Goal: Task Accomplishment & Management: Use online tool/utility

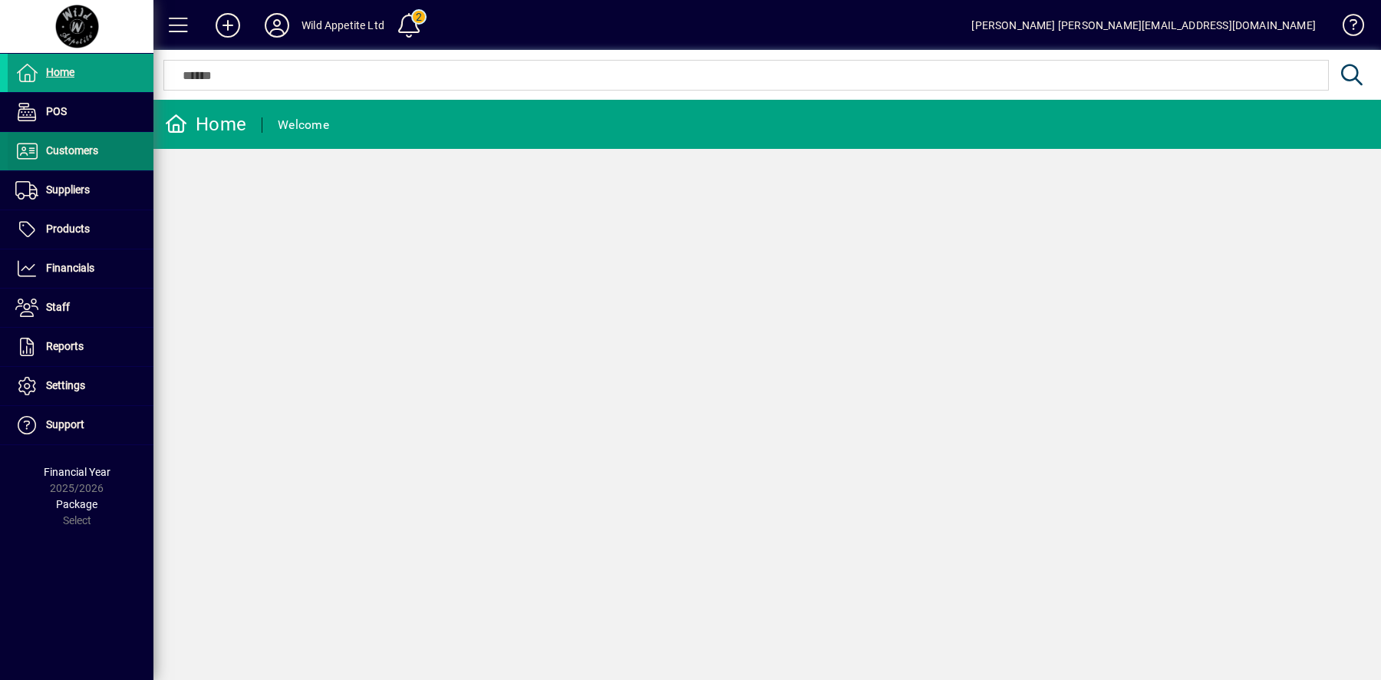
click at [104, 159] on span at bounding box center [81, 151] width 146 height 37
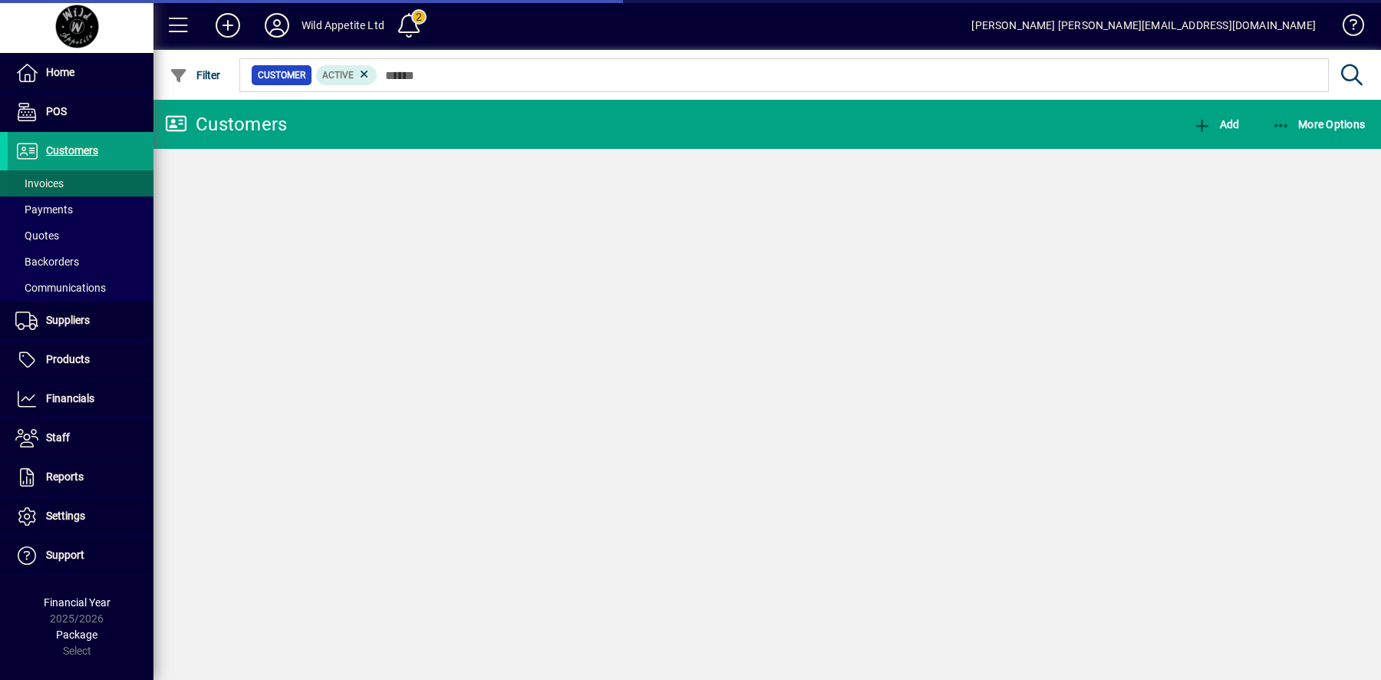
click at [78, 184] on span at bounding box center [81, 183] width 146 height 37
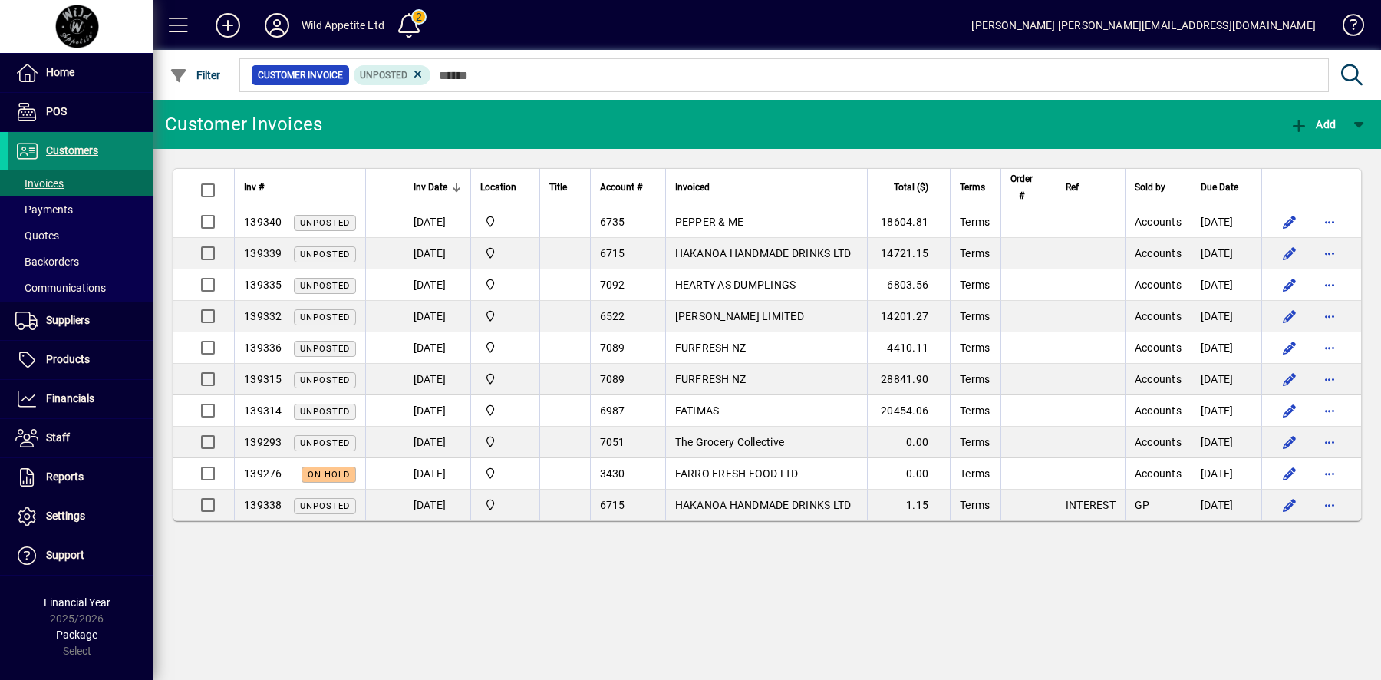
click at [73, 149] on span "Customers" at bounding box center [72, 150] width 52 height 12
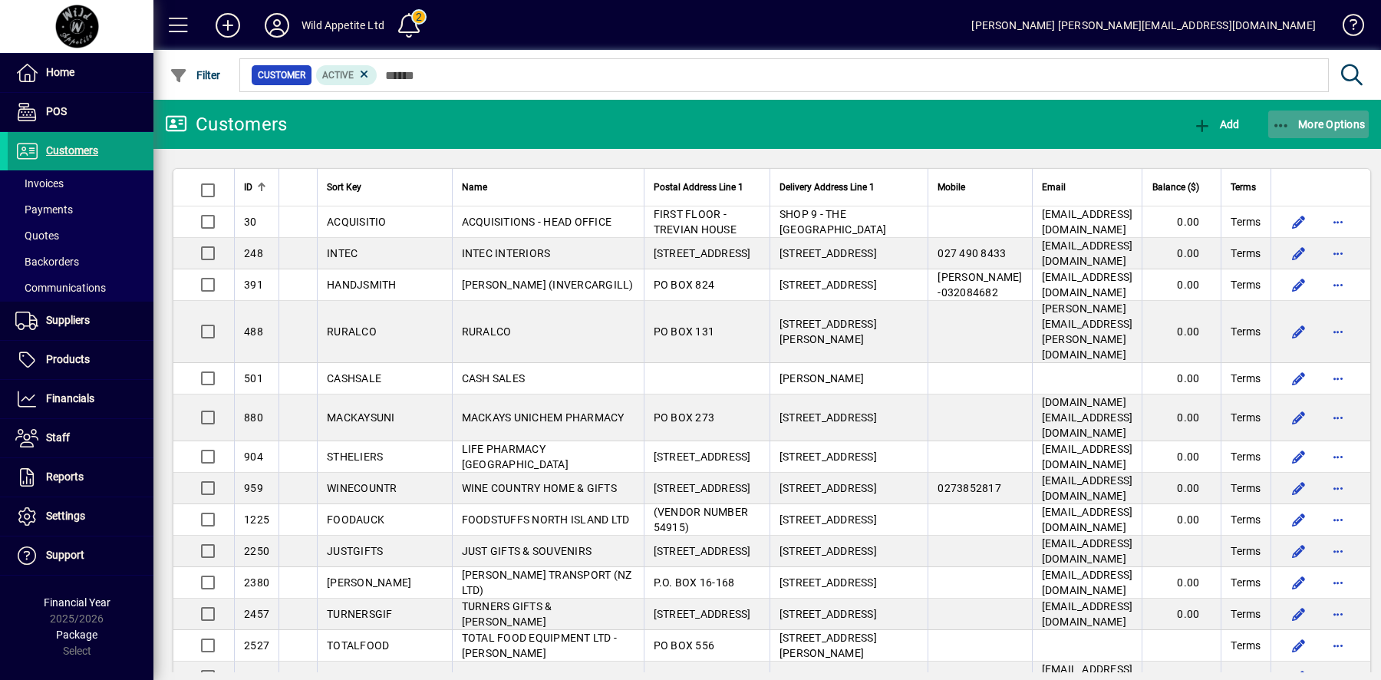
click at [1338, 114] on span "button" at bounding box center [1319, 124] width 101 height 37
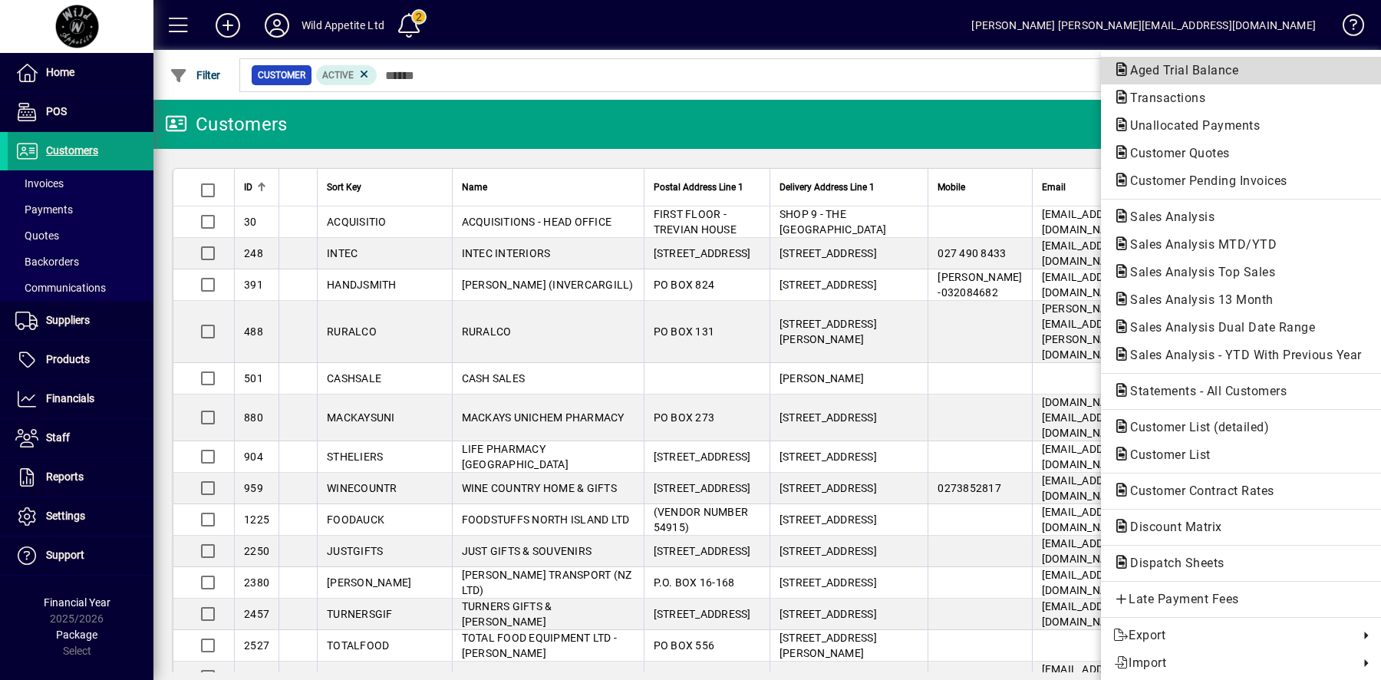
click at [1219, 74] on span "Aged Trial Balance" at bounding box center [1180, 70] width 133 height 15
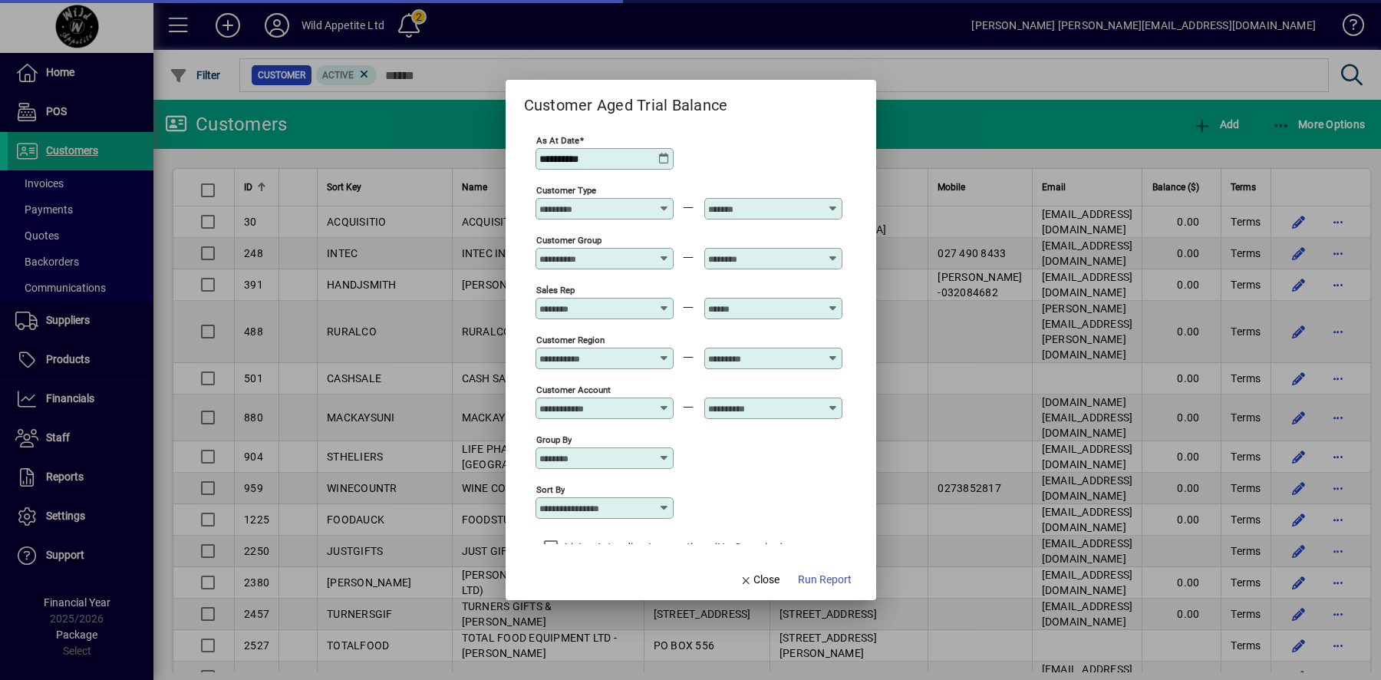
click at [1345, 129] on div at bounding box center [690, 340] width 1381 height 680
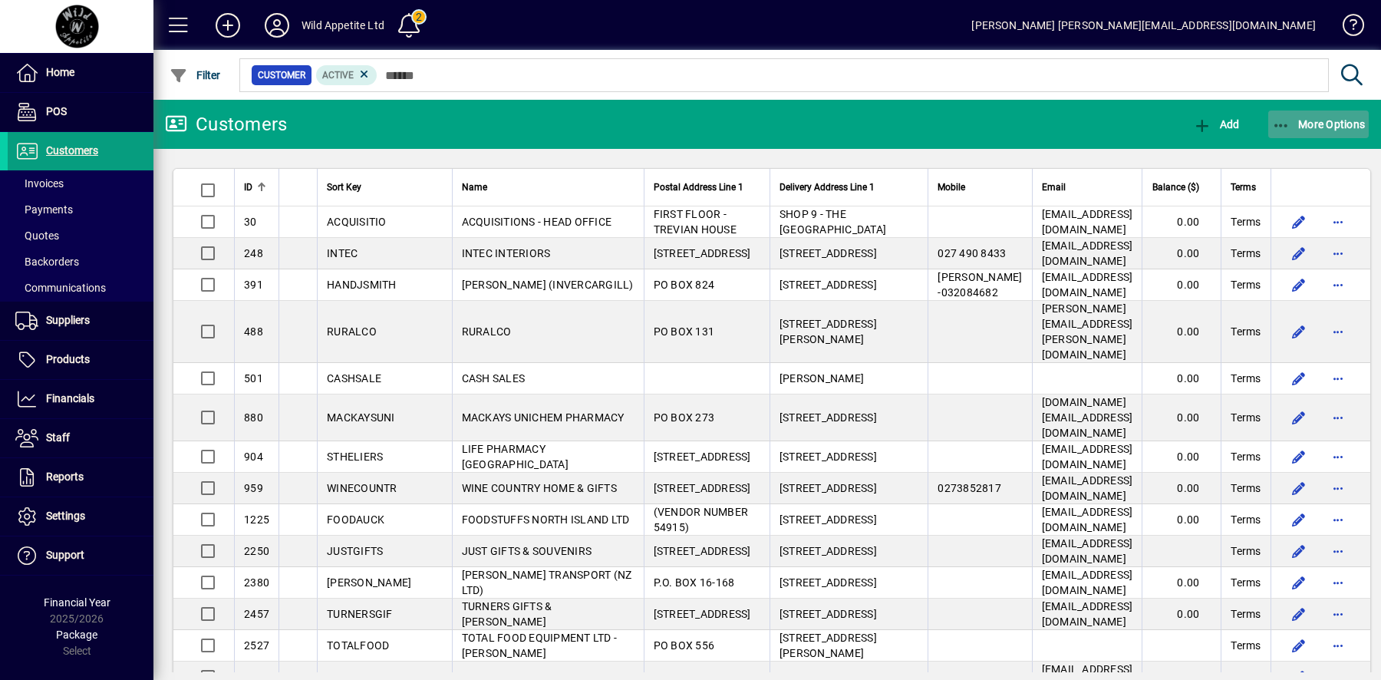
click at [1332, 134] on span "button" at bounding box center [1319, 124] width 101 height 37
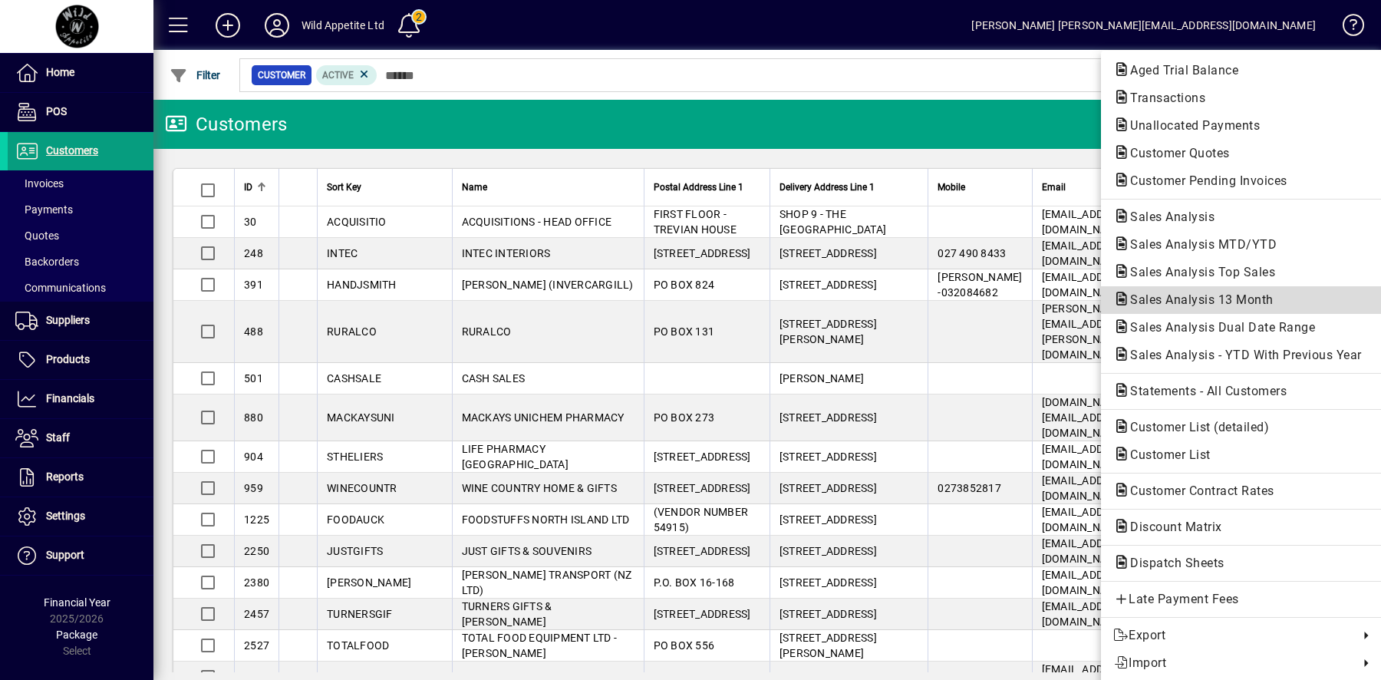
click at [1243, 300] on span "Sales Analysis 13 Month" at bounding box center [1198, 299] width 168 height 15
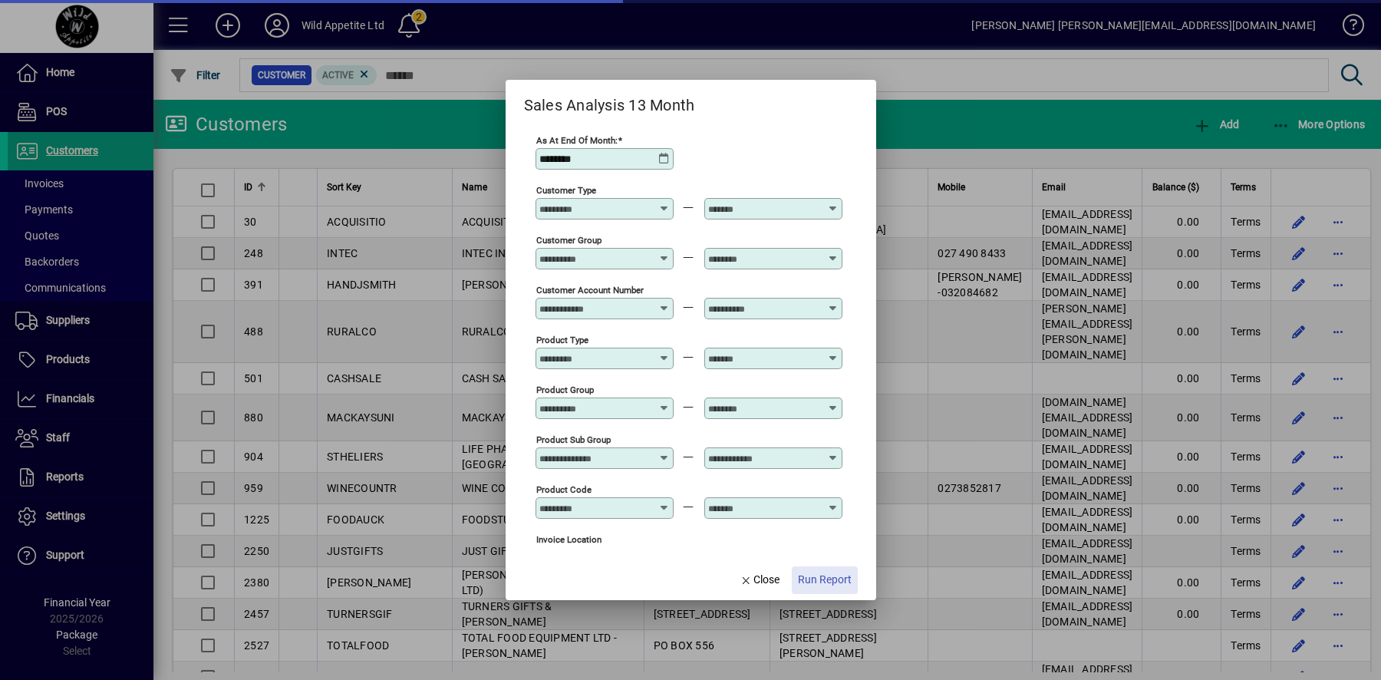
click at [830, 583] on span "Run Report" at bounding box center [825, 580] width 54 height 16
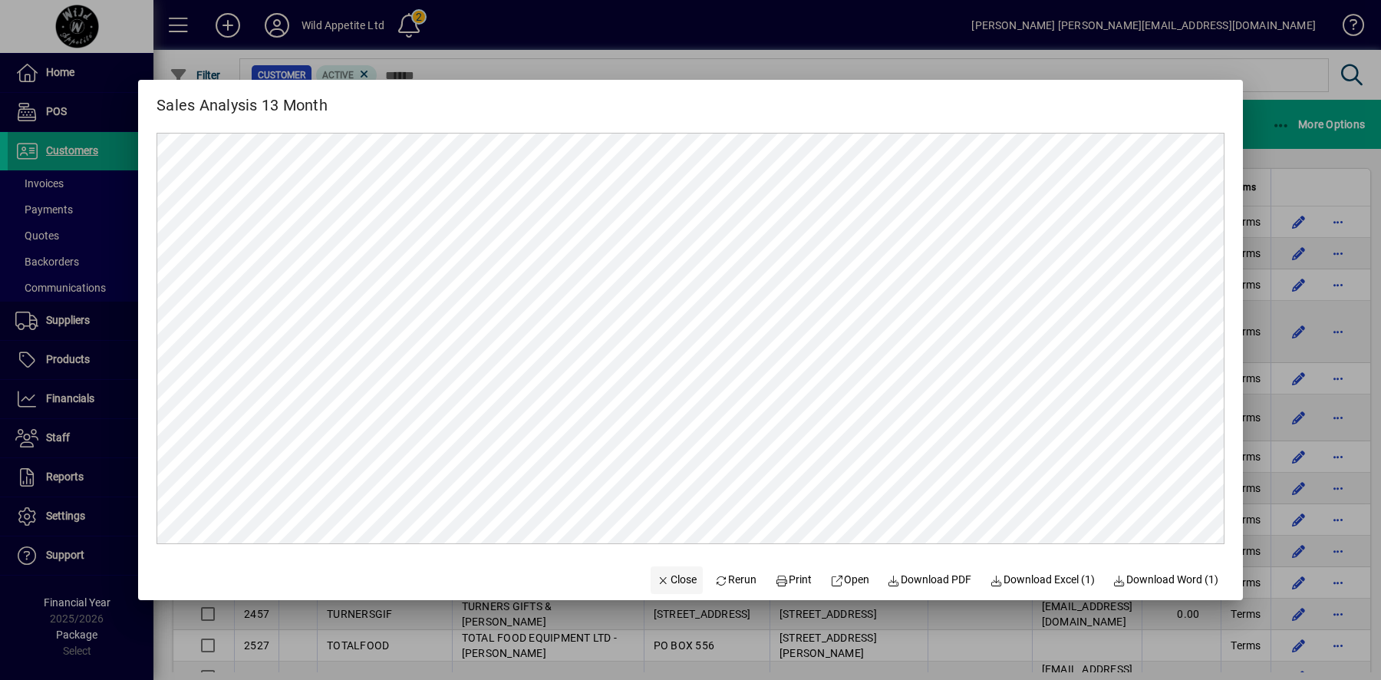
click at [659, 578] on span "Close" at bounding box center [677, 580] width 40 height 16
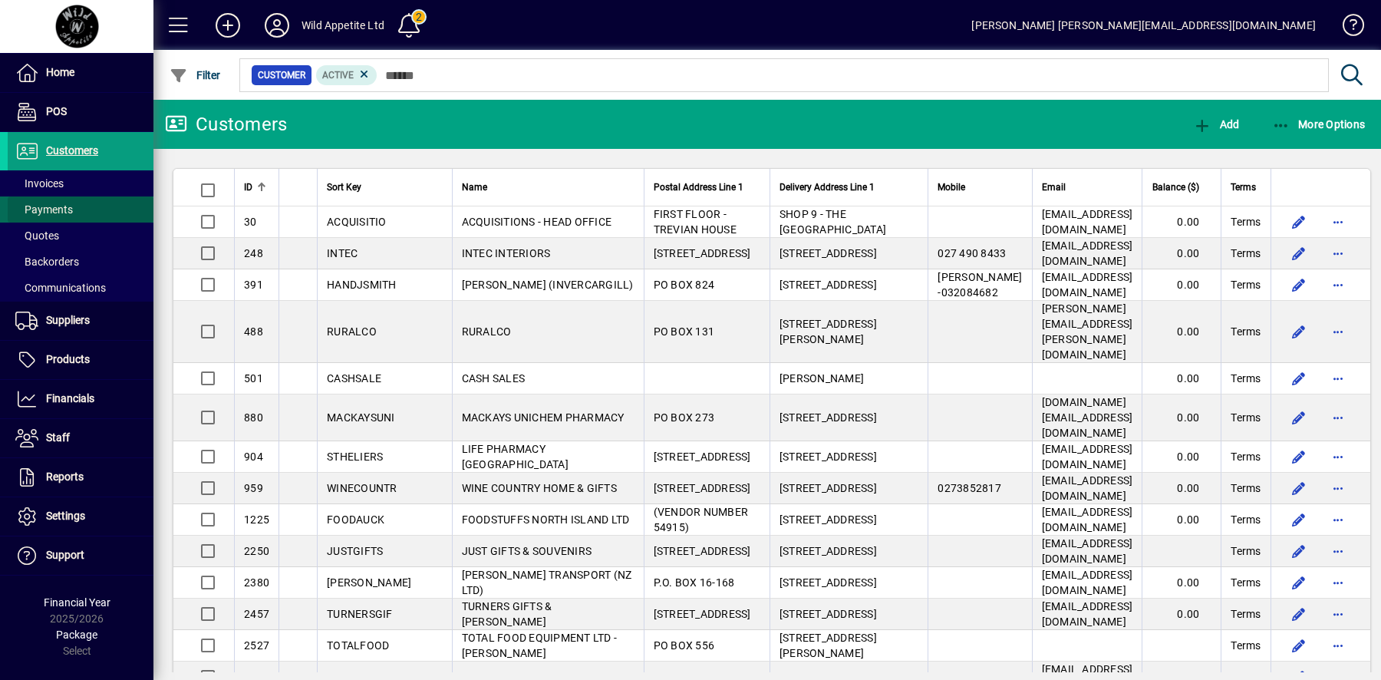
click at [69, 192] on span at bounding box center [81, 209] width 146 height 37
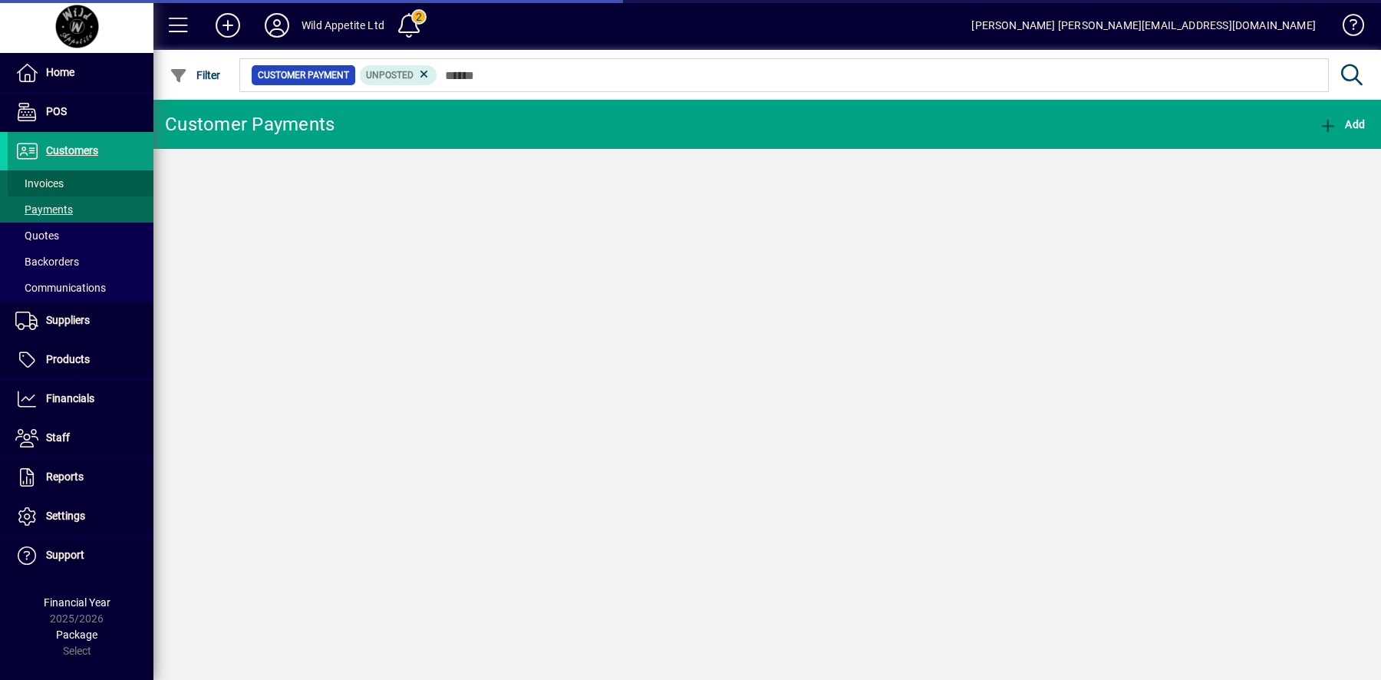
click at [59, 178] on span "Invoices" at bounding box center [39, 183] width 48 height 12
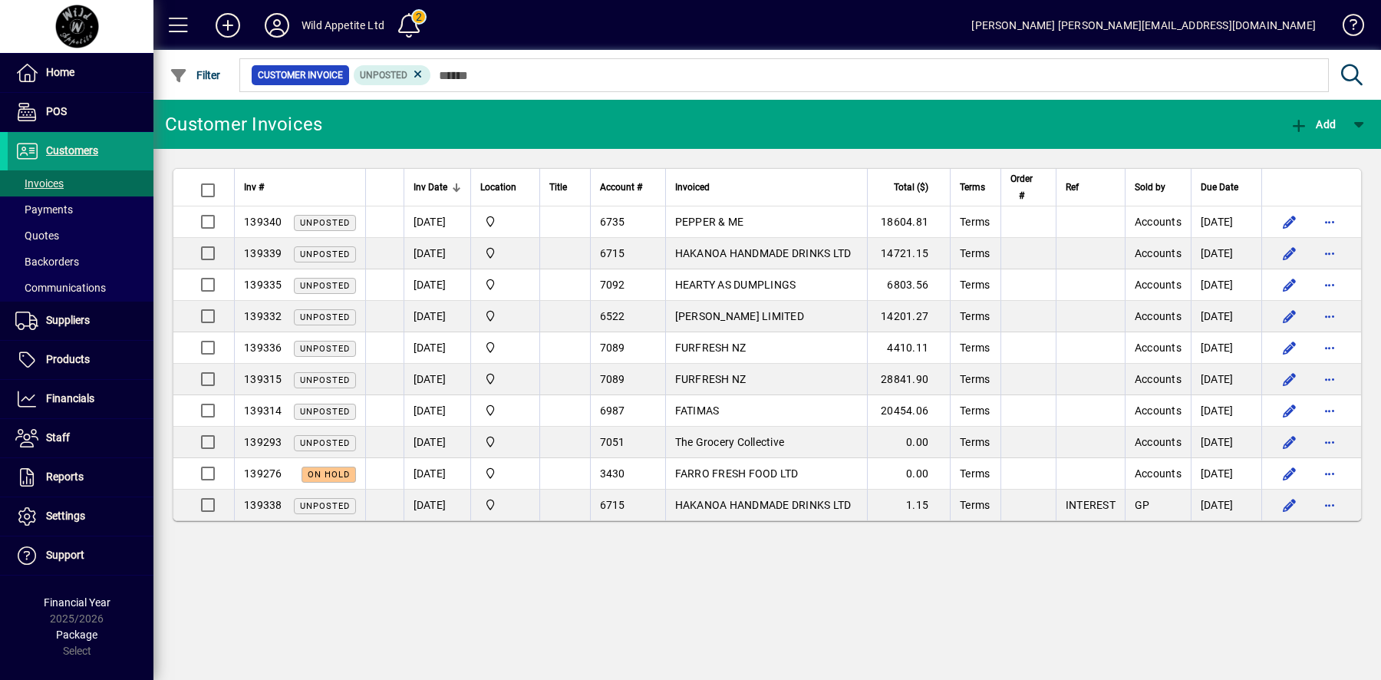
click at [73, 150] on span "Customers" at bounding box center [72, 150] width 52 height 12
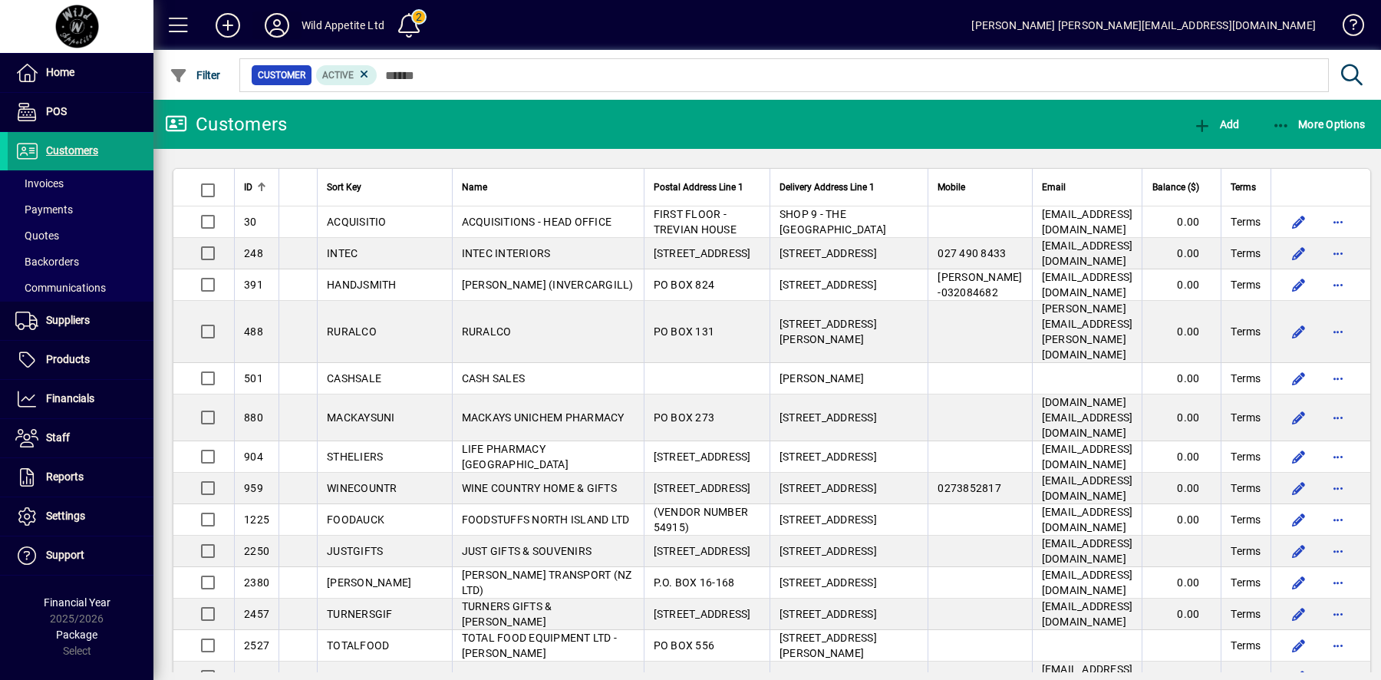
click at [279, 29] on icon at bounding box center [277, 25] width 31 height 25
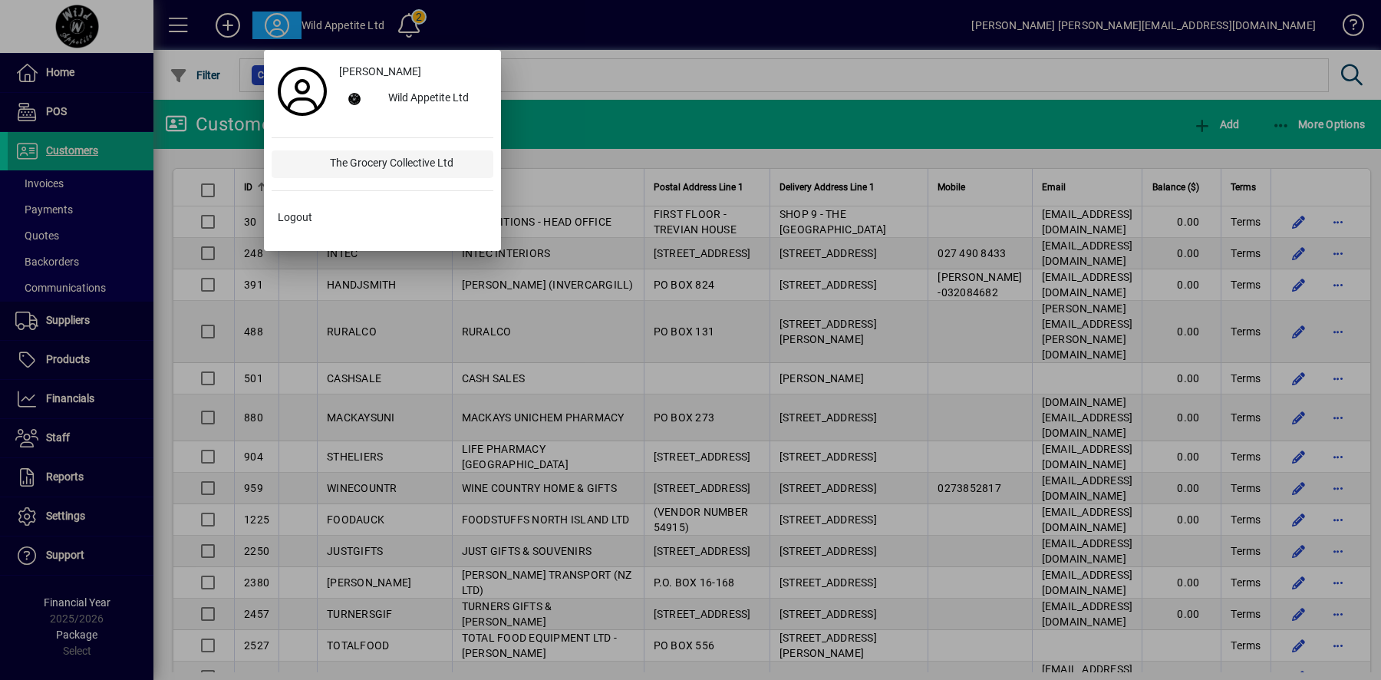
click at [353, 157] on div "The Grocery Collective Ltd" at bounding box center [406, 164] width 176 height 28
